Goal: Transaction & Acquisition: Purchase product/service

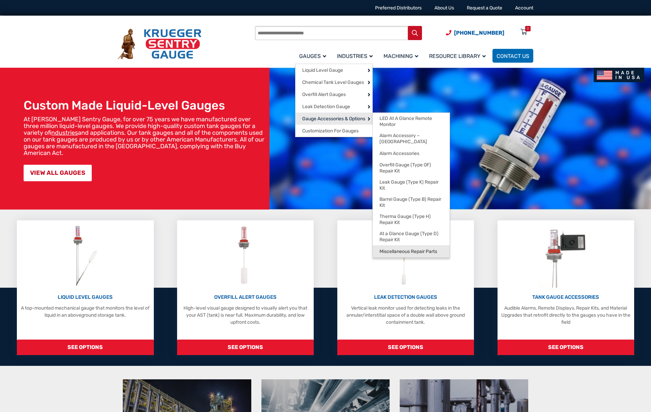
click at [410, 249] on span "Miscellaneous Repair Parts" at bounding box center [408, 252] width 58 height 6
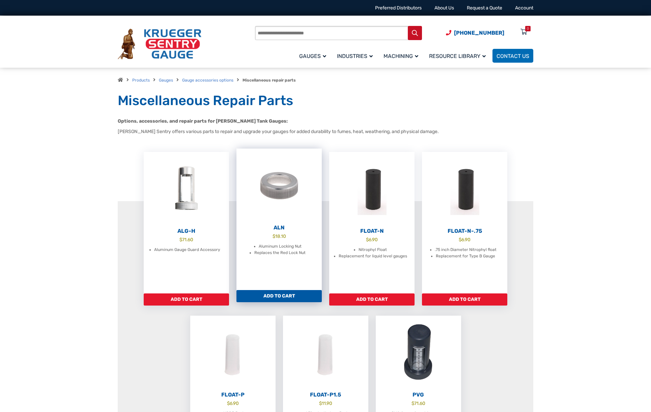
click at [279, 219] on img at bounding box center [278, 186] width 85 height 74
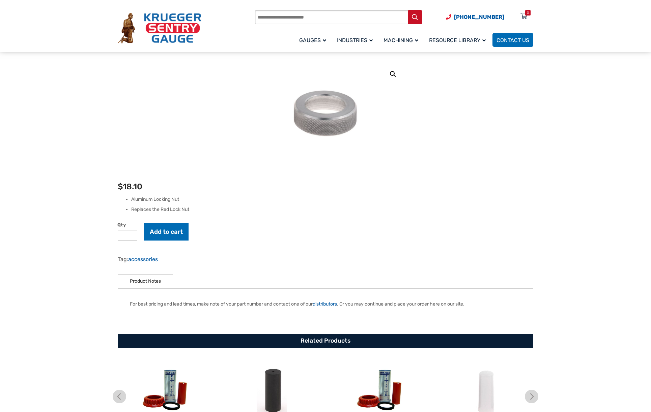
scroll to position [67, 0]
